Goal: Book appointment/travel/reservation

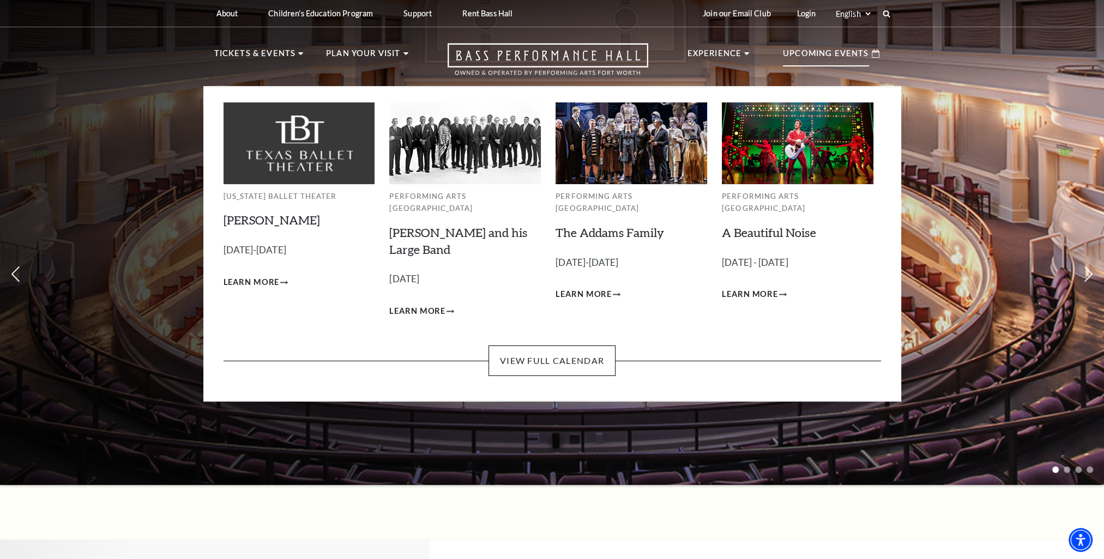
click at [813, 53] on p "Upcoming Events" at bounding box center [826, 57] width 86 height 20
click at [595, 349] on link "View Full Calendar" at bounding box center [551, 361] width 127 height 31
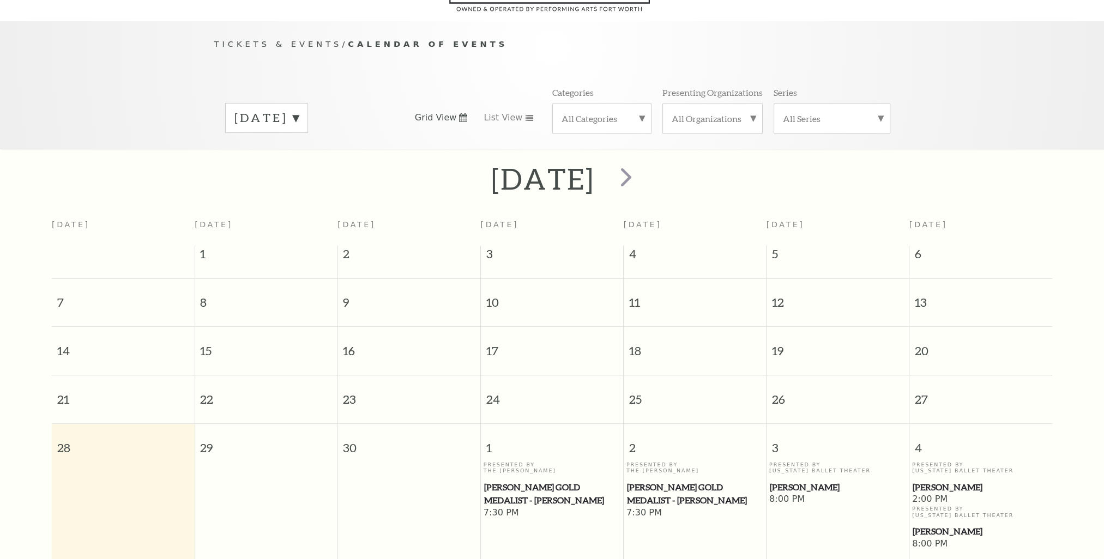
scroll to position [96, 0]
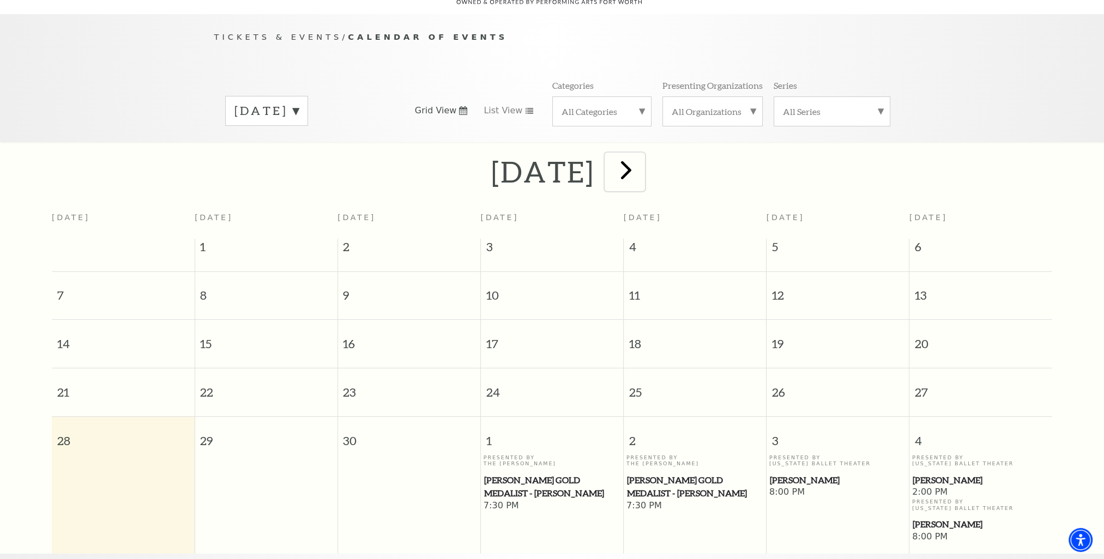
click at [642, 154] on span "next" at bounding box center [625, 169] width 31 height 31
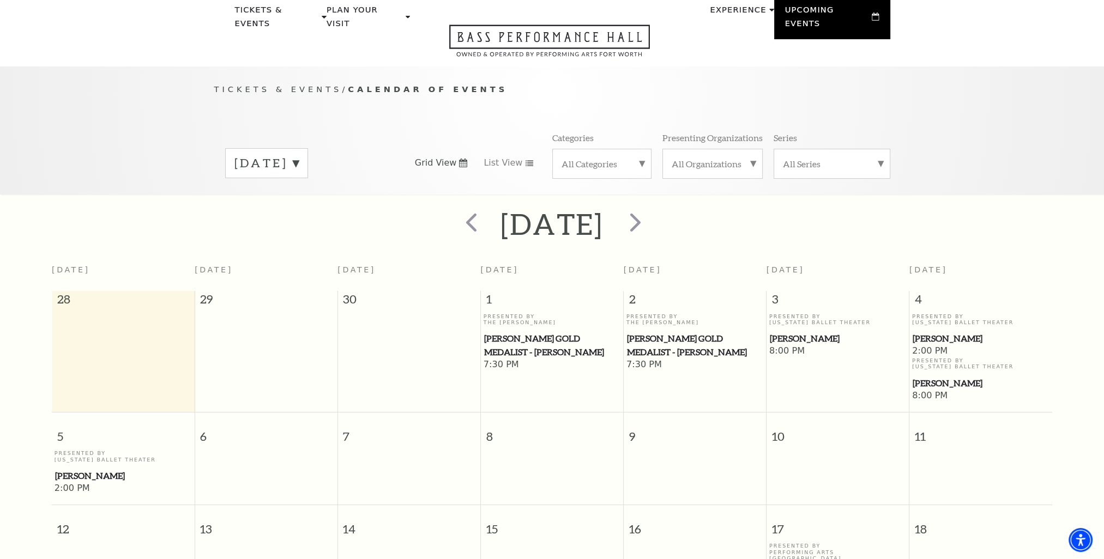
scroll to position [0, 0]
